Goal: Information Seeking & Learning: Compare options

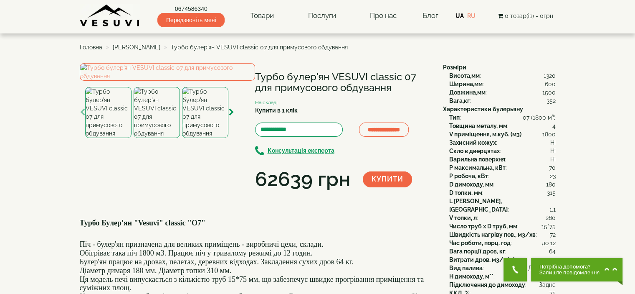
click at [140, 48] on span "[PERSON_NAME]" at bounding box center [137, 47] width 48 height 7
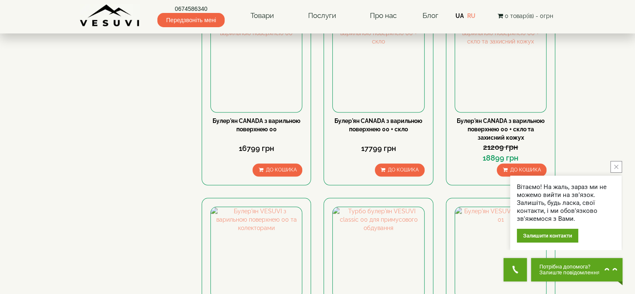
scroll to position [877, 0]
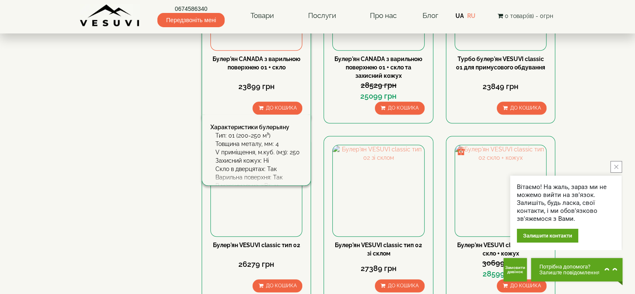
scroll to position [919, 0]
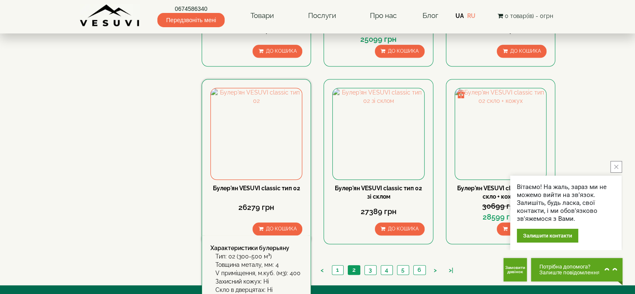
click at [255, 185] on link "Булер'ян VESUVI classic тип 02" at bounding box center [256, 188] width 87 height 7
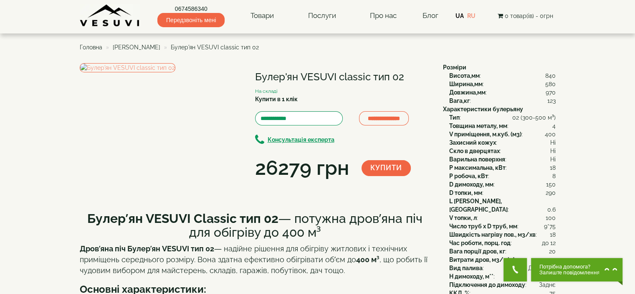
drag, startPoint x: 340, startPoint y: 77, endPoint x: 404, endPoint y: 77, distance: 64.8
click at [404, 77] on h1 "Булер'ян VESUVI classic тип 02" at bounding box center [342, 76] width 175 height 11
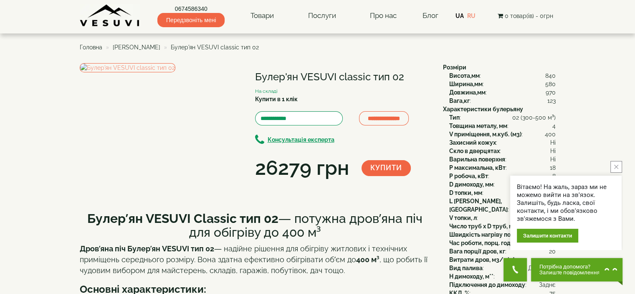
drag, startPoint x: 289, startPoint y: 92, endPoint x: 277, endPoint y: 82, distance: 14.8
click at [287, 88] on div "**********" at bounding box center [342, 122] width 175 height 119
drag, startPoint x: 256, startPoint y: 76, endPoint x: 427, endPoint y: 76, distance: 170.5
click at [427, 76] on h1 "Булер'ян VESUVI classic тип 02" at bounding box center [342, 76] width 175 height 11
copy h1 "Булер'ян VESUVI classic тип 02"
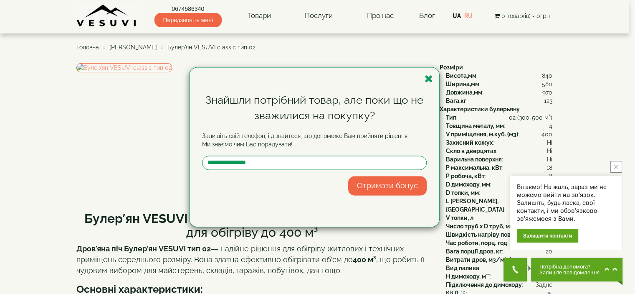
drag, startPoint x: 428, startPoint y: 78, endPoint x: 423, endPoint y: 79, distance: 5.4
click at [427, 79] on icon "button" at bounding box center [429, 79] width 8 height 10
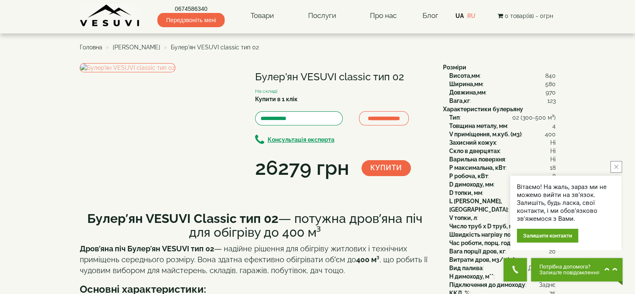
copy h1 "Булер'ян VESUVI classic тип 02"
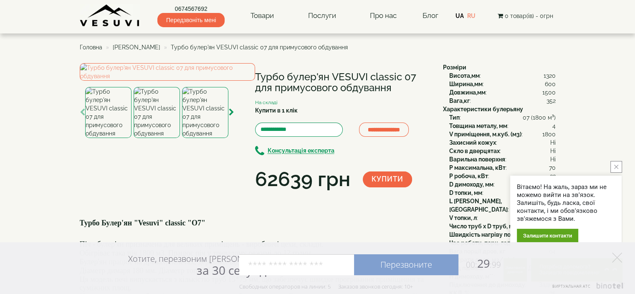
click at [146, 49] on span "[PERSON_NAME]" at bounding box center [137, 47] width 48 height 7
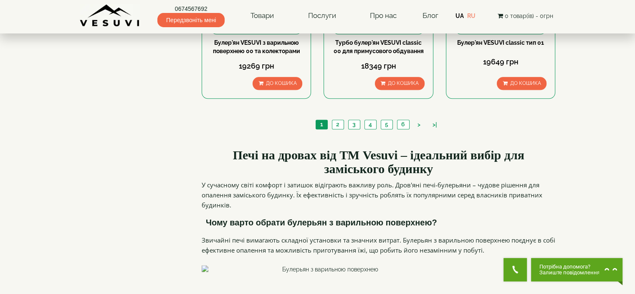
scroll to position [1003, 0]
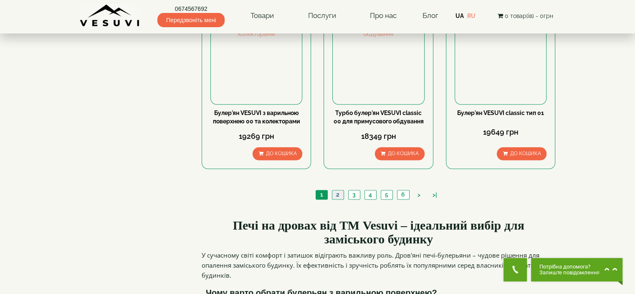
click at [340, 190] on link "2" at bounding box center [338, 194] width 12 height 9
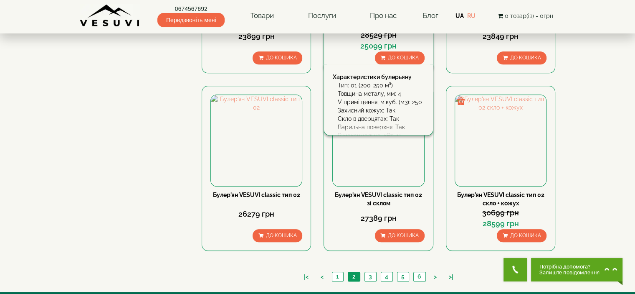
scroll to position [961, 0]
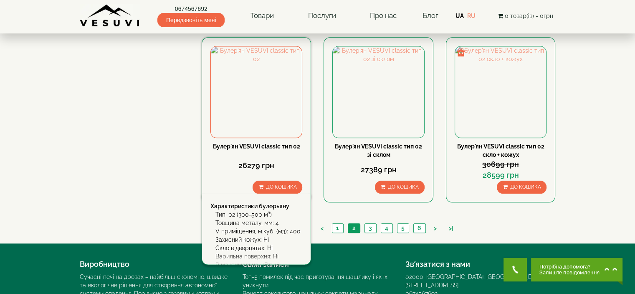
click at [245, 143] on link "Булер'ян VESUVI classic тип 02" at bounding box center [256, 146] width 87 height 7
